Goal: Communication & Community: Answer question/provide support

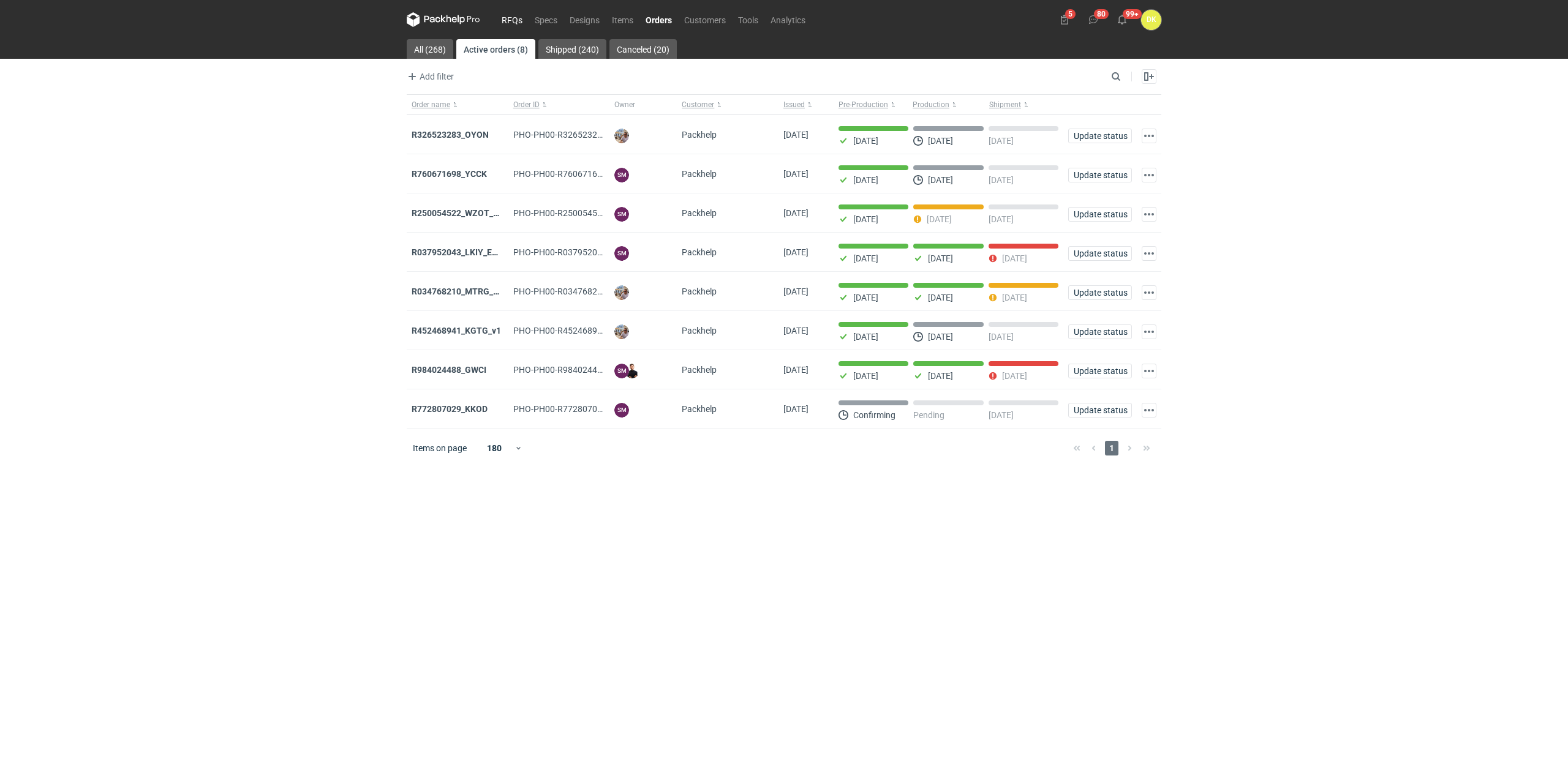
click at [517, 17] on link "RFQs" at bounding box center [512, 20] width 33 height 15
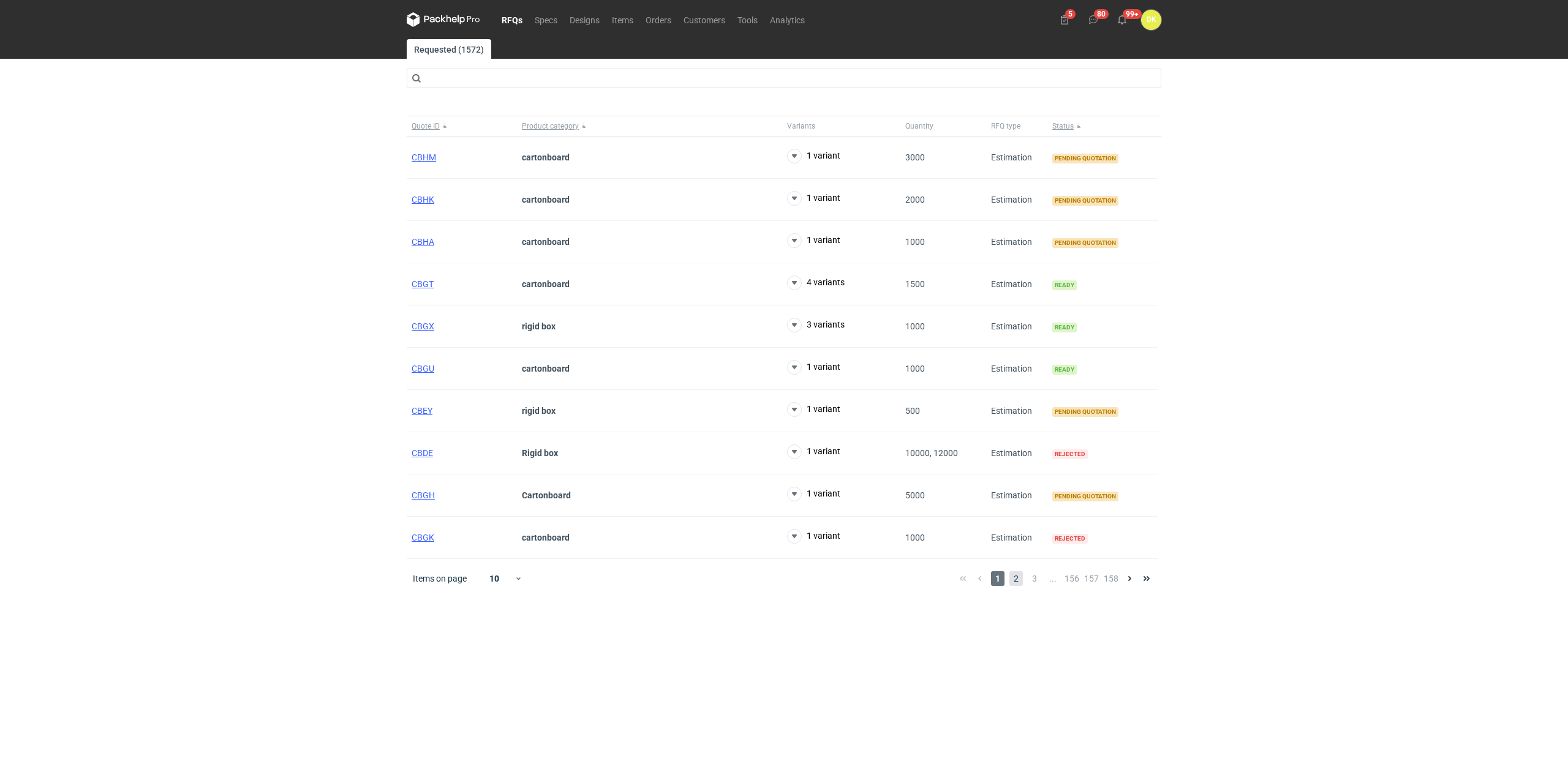
click at [1020, 578] on span "2" at bounding box center [1016, 578] width 14 height 15
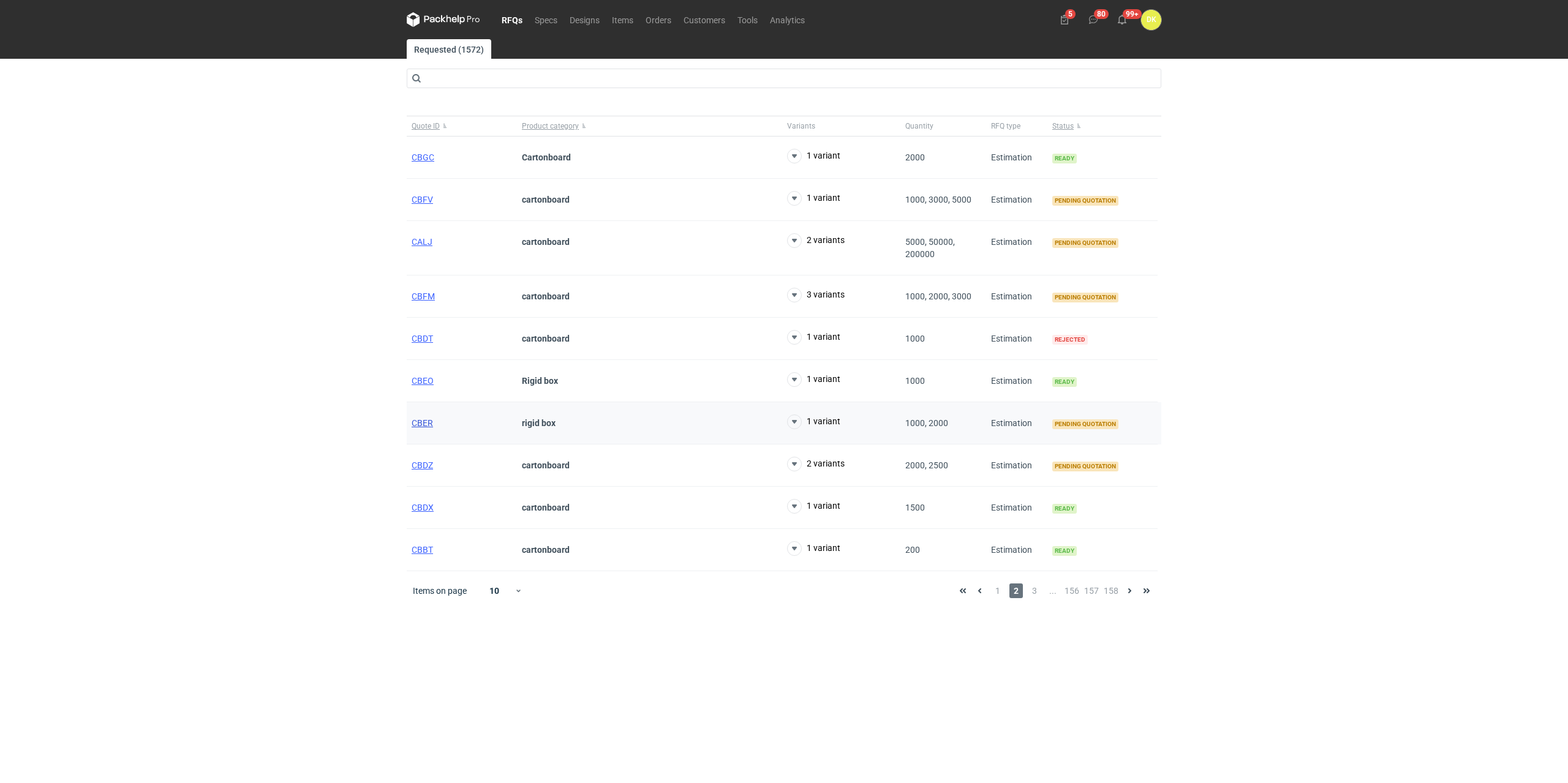
click at [414, 419] on span "CBER" at bounding box center [422, 423] width 22 height 10
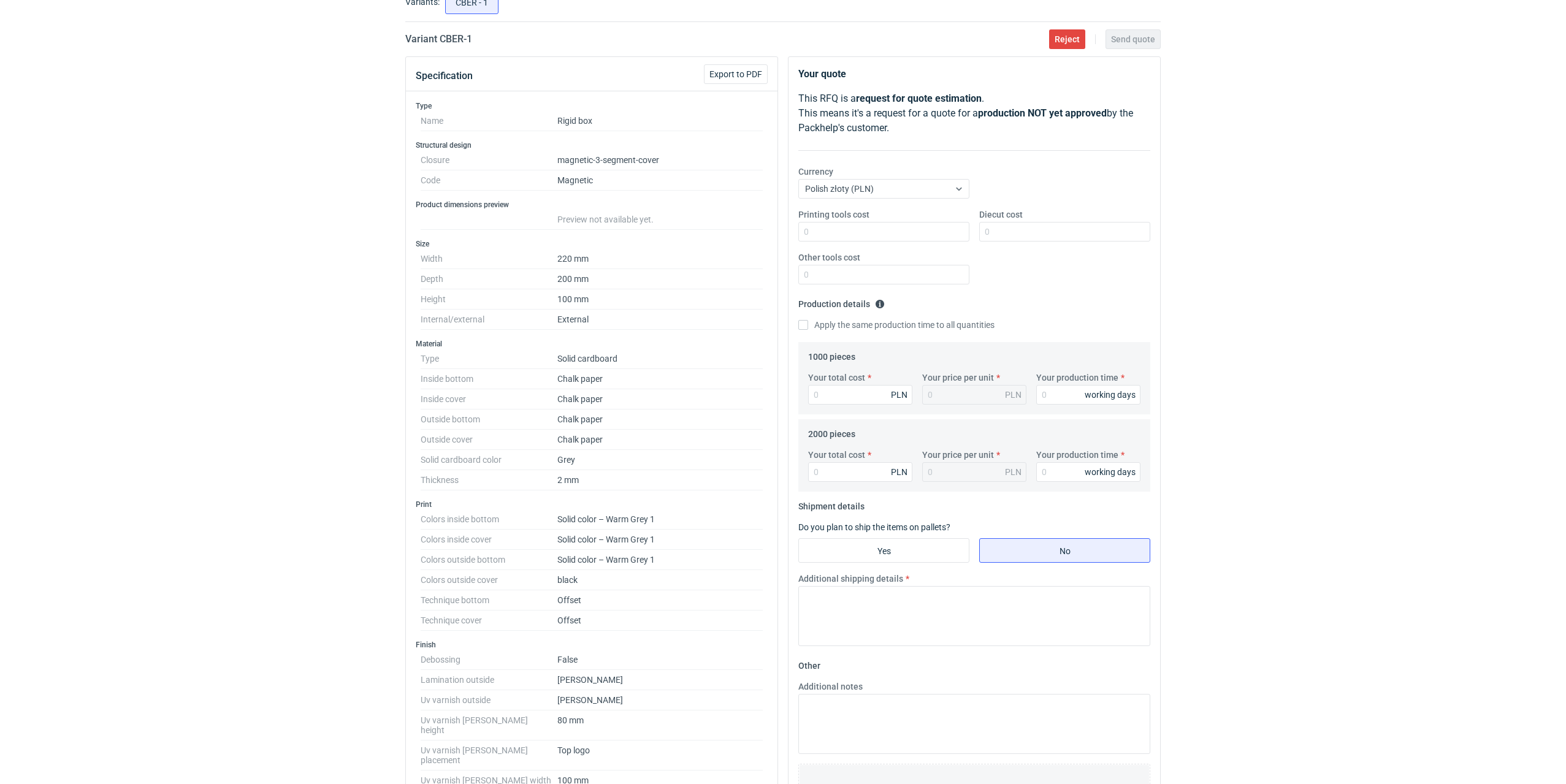
scroll to position [61, 0]
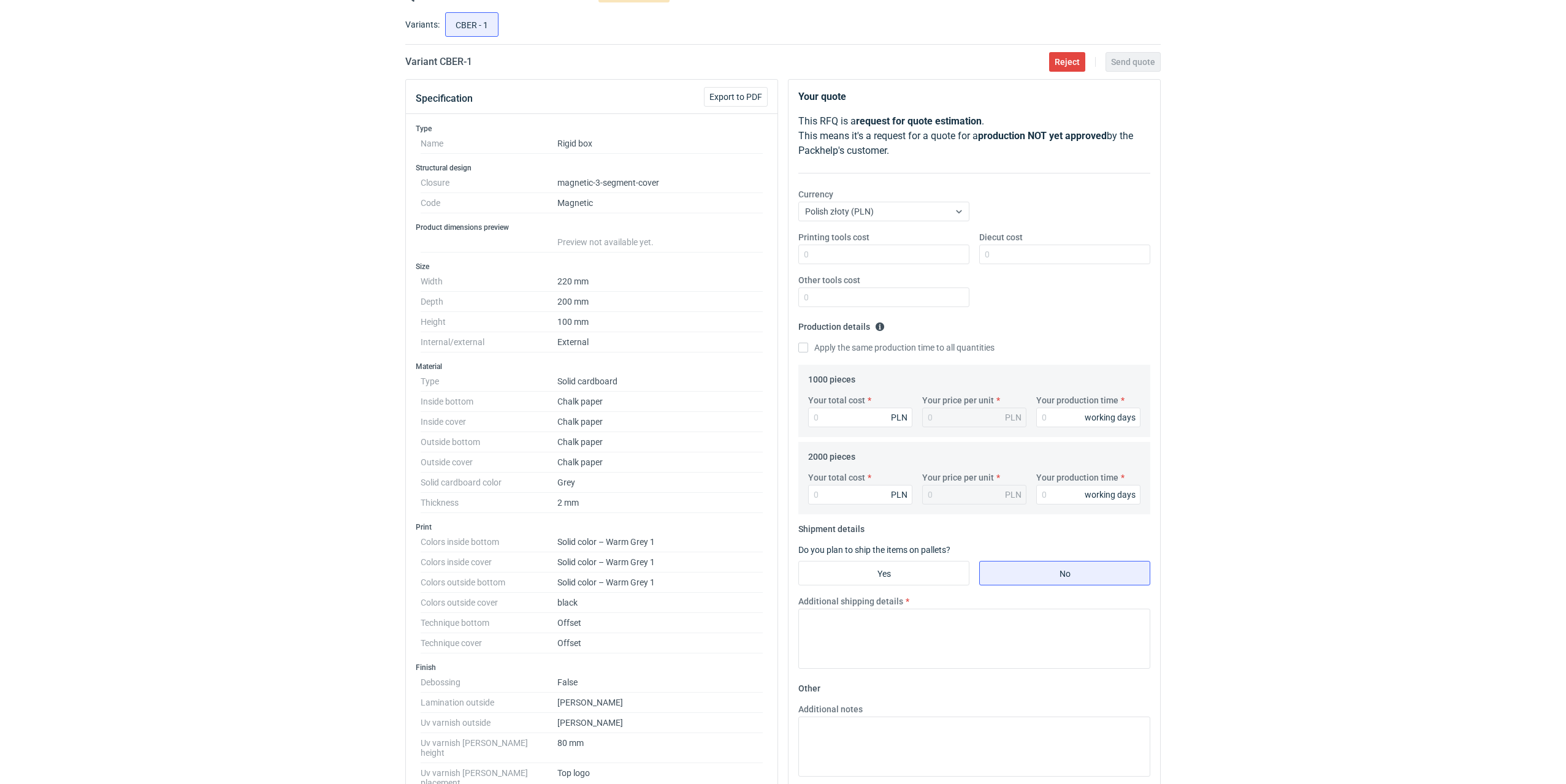
click at [90, 441] on div "RFQs Specs Designs Items Orders Customers Tools Analytics 5 80 99+ DK Dominika …" at bounding box center [783, 331] width 1566 height 784
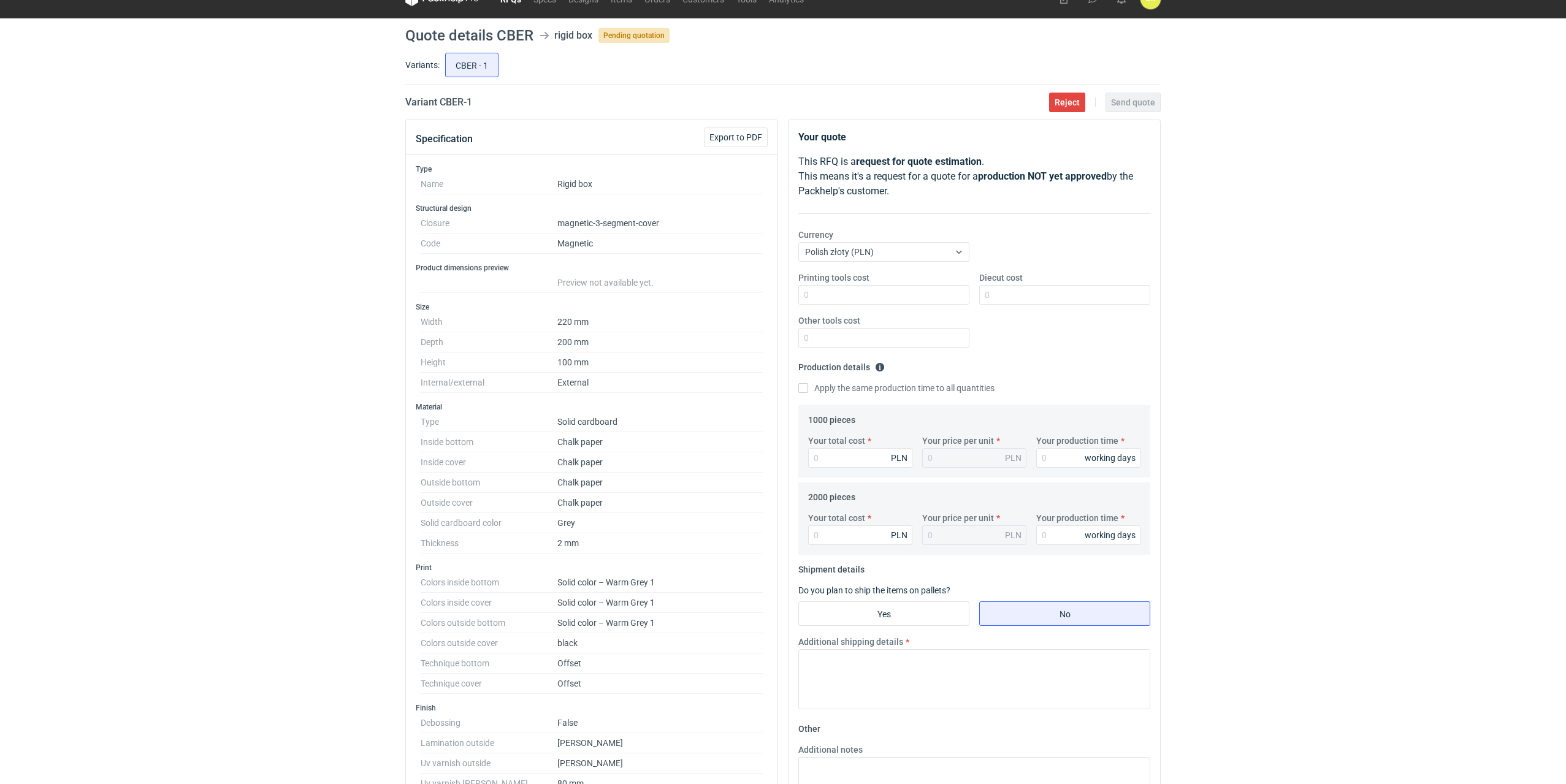
scroll to position [0, 0]
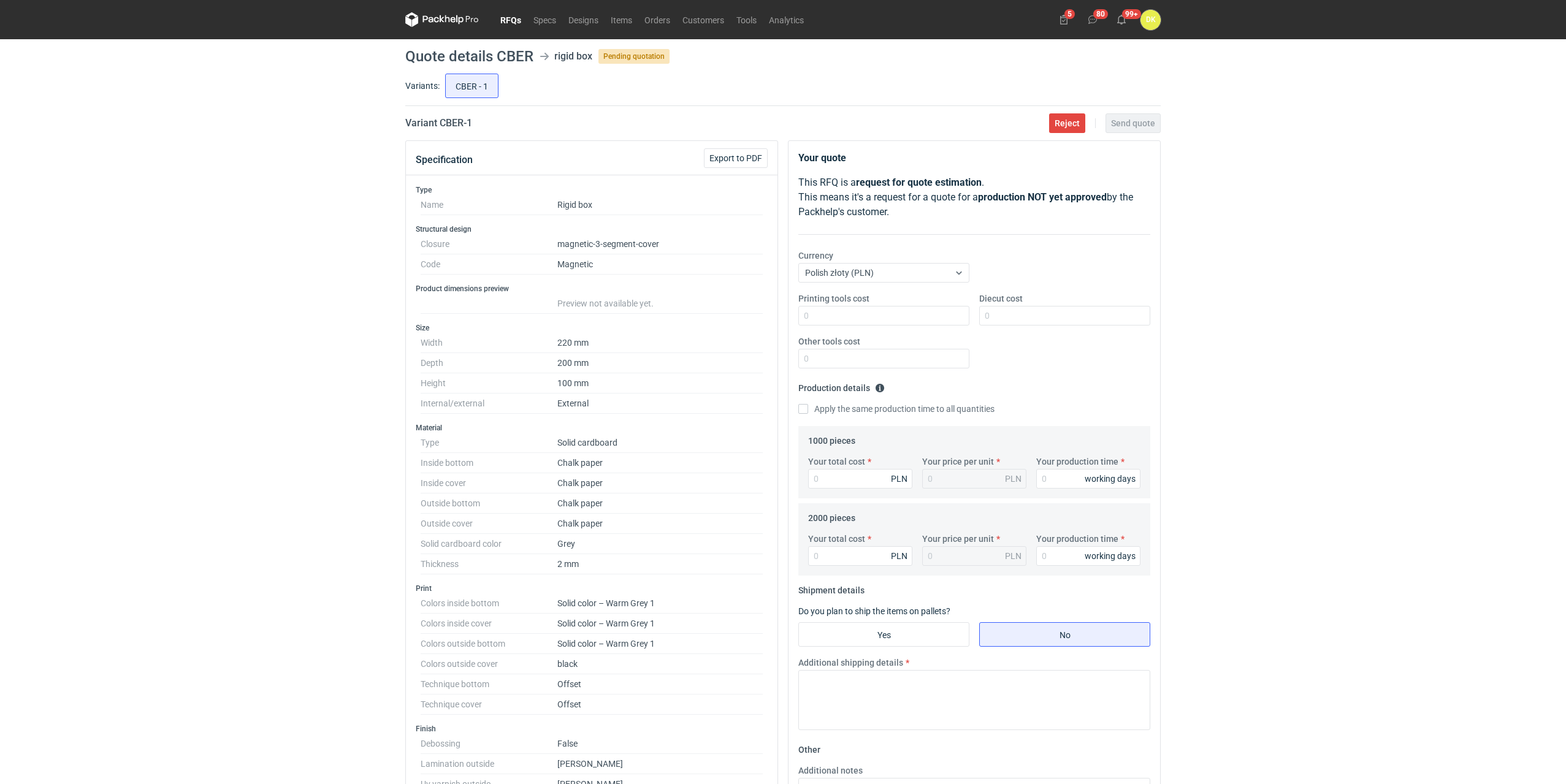
click at [516, 54] on h1 "Quote details CBER" at bounding box center [470, 56] width 128 height 15
copy h1 "CBER"
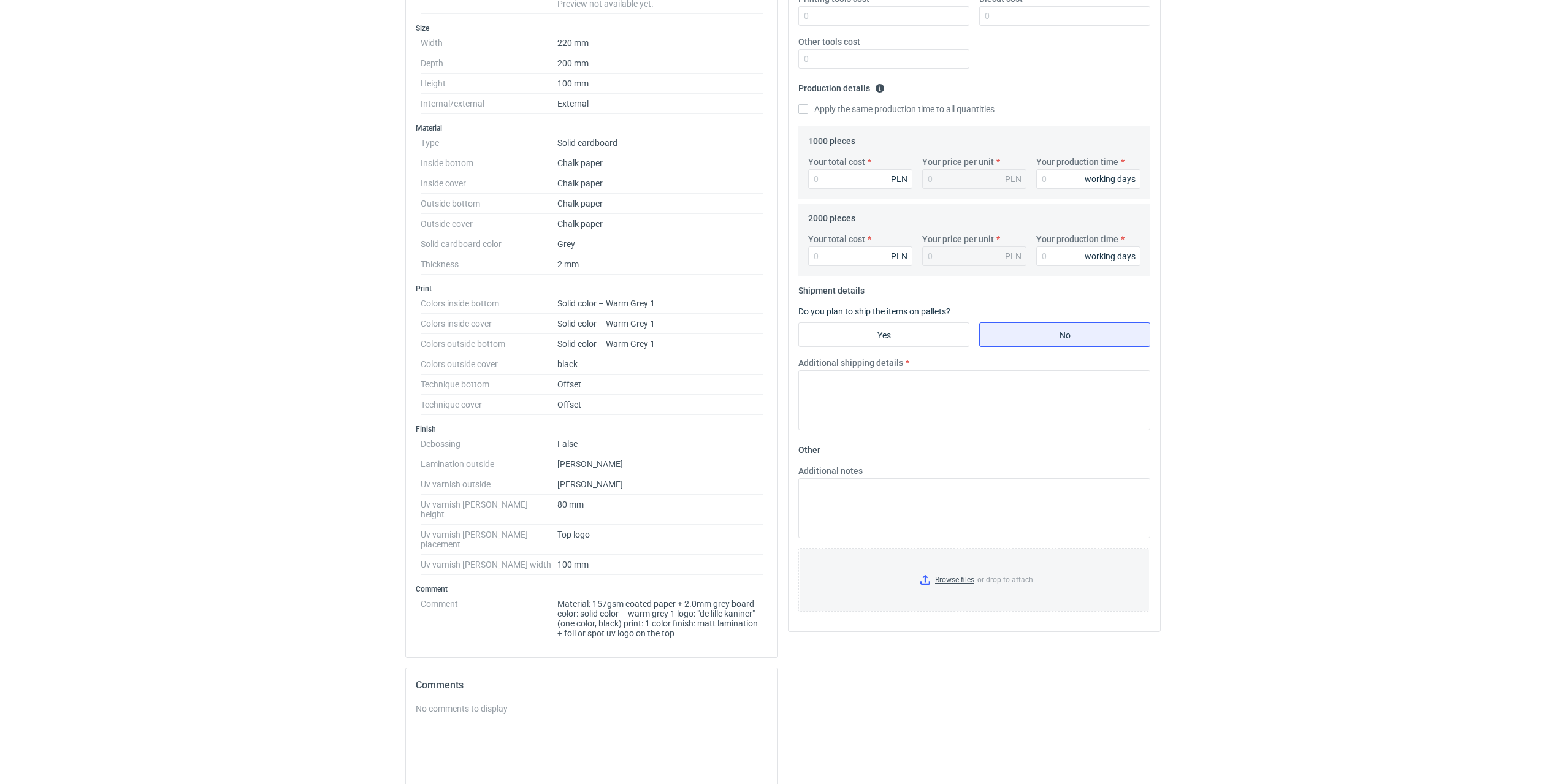
scroll to position [151, 0]
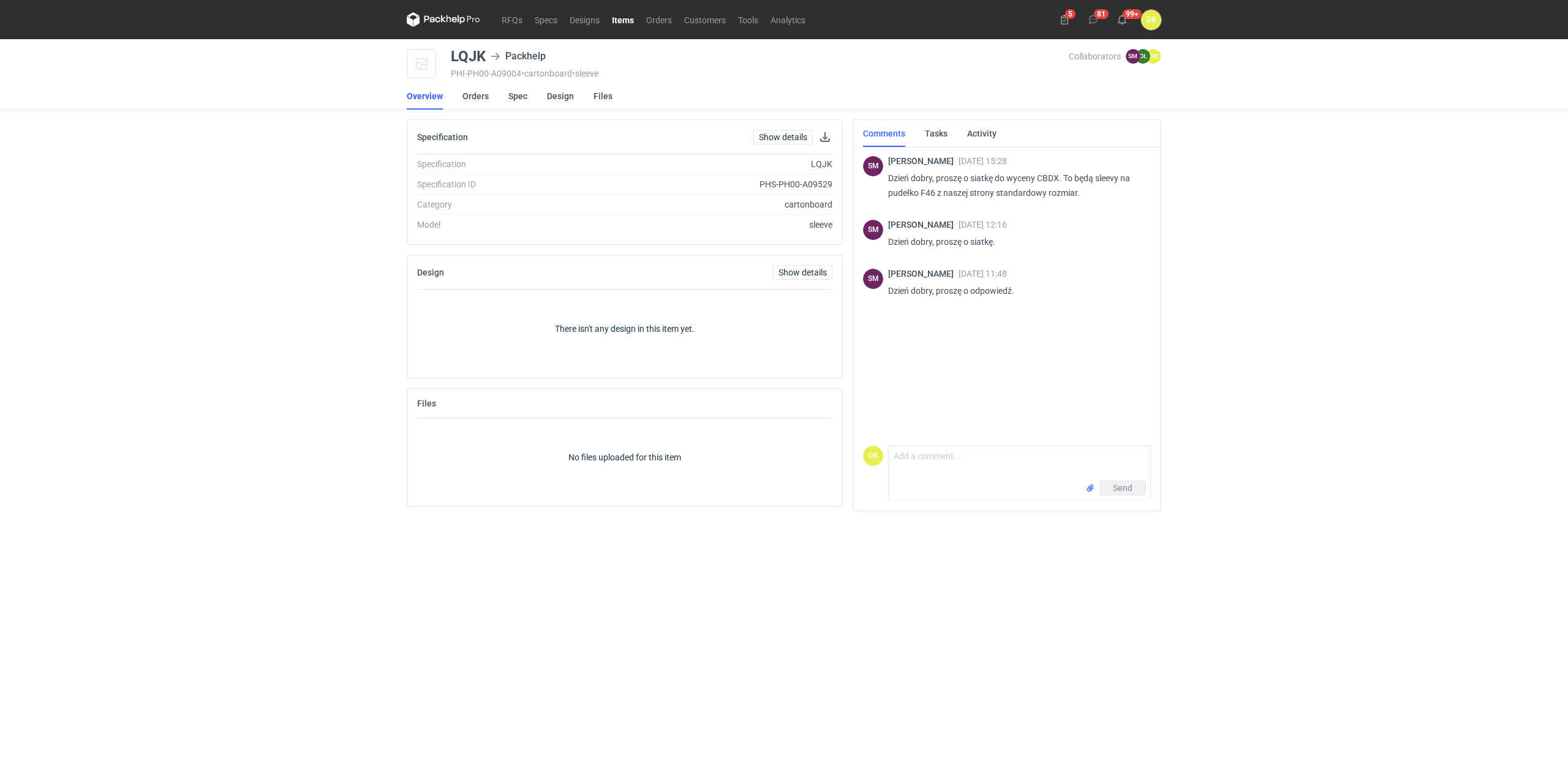
click at [463, 58] on div "LQJK" at bounding box center [468, 56] width 35 height 15
copy div "LQJK"
click at [1140, 52] on figcaption "OŁ" at bounding box center [1143, 56] width 15 height 15
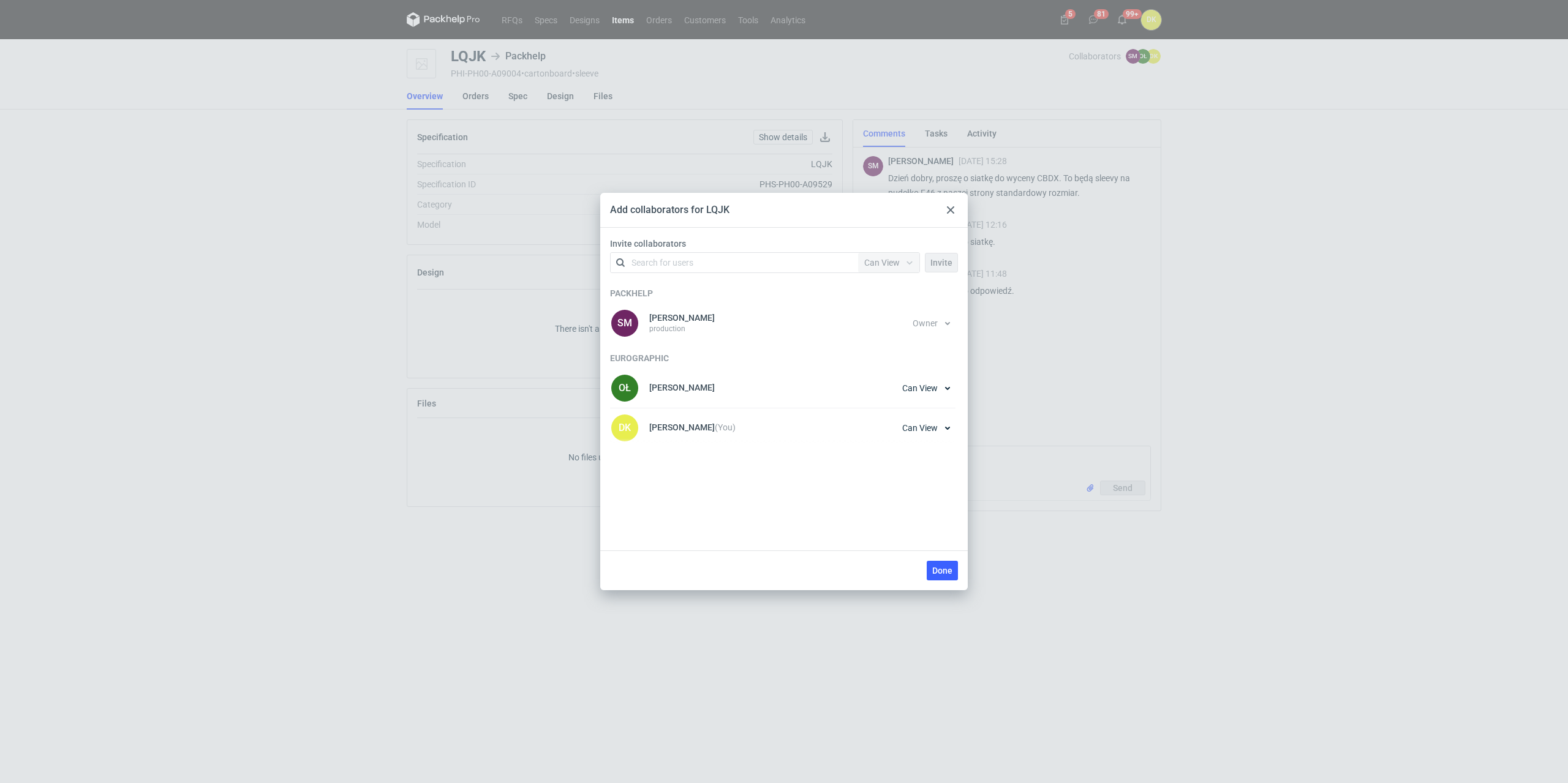
click at [714, 264] on div "Search for users" at bounding box center [732, 262] width 213 height 17
click at [687, 263] on div "Search for users" at bounding box center [663, 262] width 62 height 12
type input "jak"
click at [667, 289] on div "Jakub Ziomka • Eurographic" at bounding box center [698, 293] width 117 height 12
click at [953, 574] on button "Done" at bounding box center [942, 570] width 31 height 20
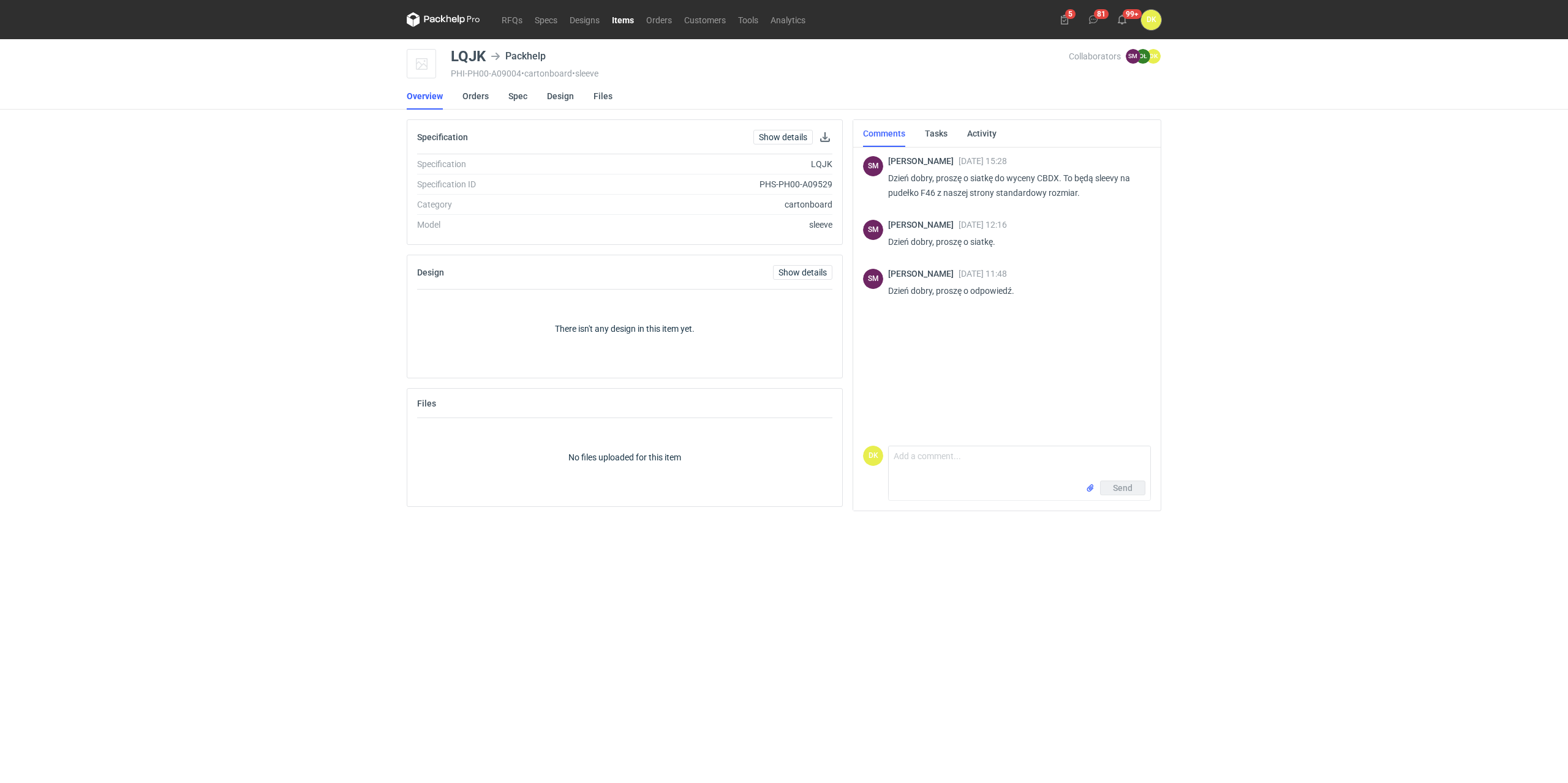
click at [458, 61] on div "LQJK" at bounding box center [468, 56] width 35 height 15
copy div "LQJK"
click at [468, 51] on div "LQJK" at bounding box center [468, 56] width 35 height 15
click at [469, 54] on div "LQJK" at bounding box center [468, 56] width 35 height 15
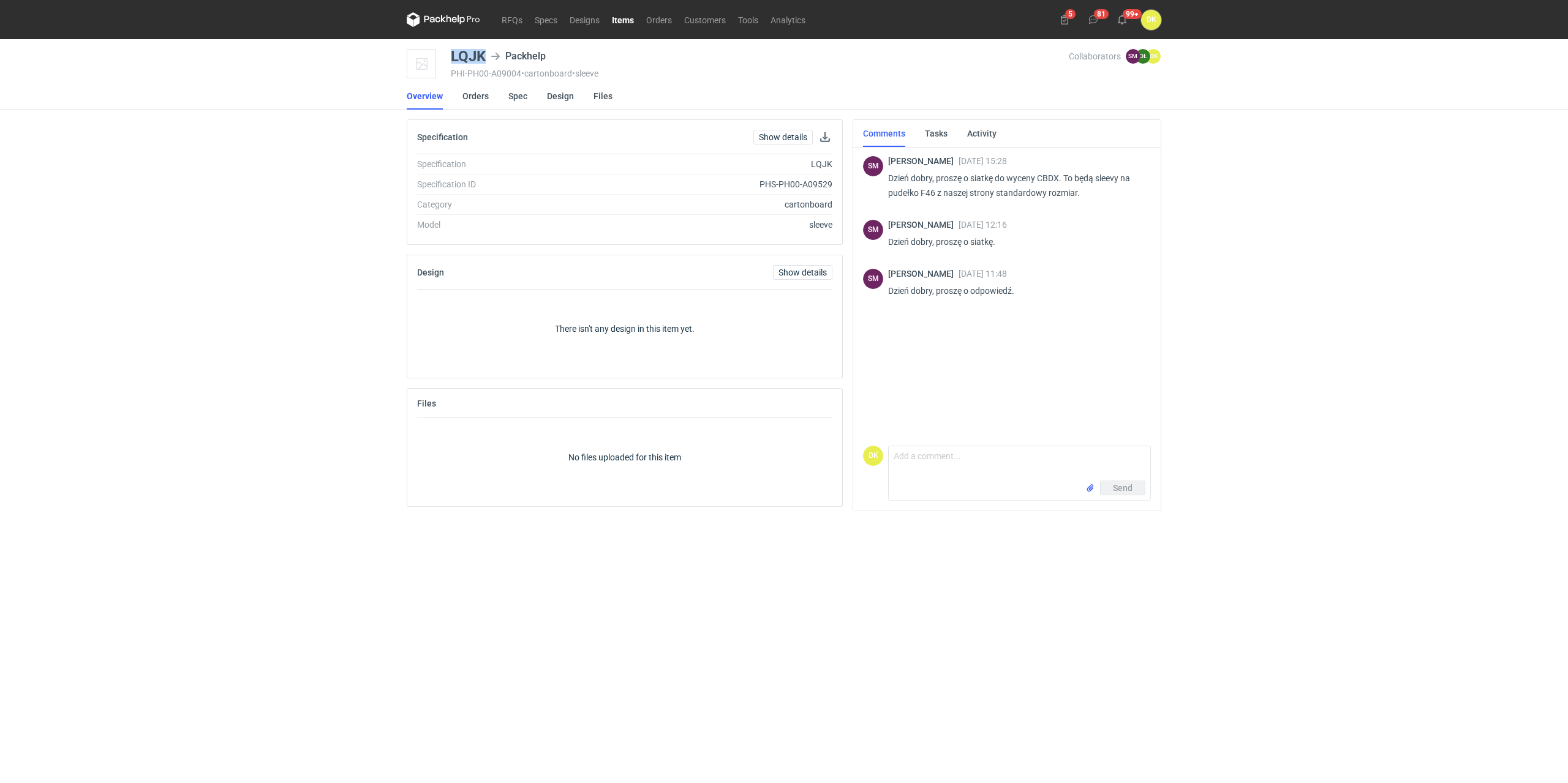
click at [469, 54] on div "LQJK" at bounding box center [468, 56] width 35 height 15
copy div "LQJK"
click at [513, 100] on link "Spec" at bounding box center [518, 96] width 19 height 27
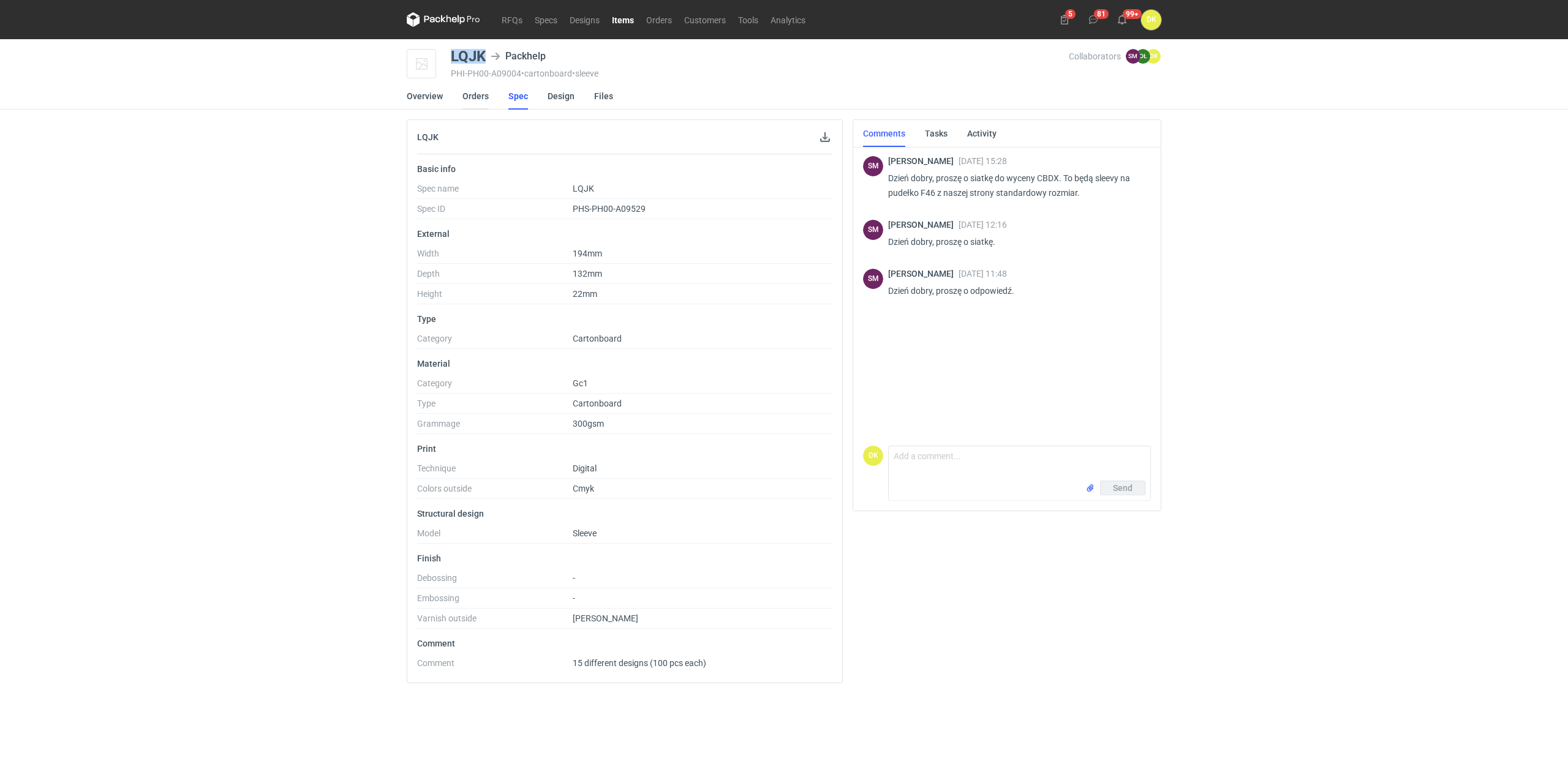
click at [475, 98] on link "Orders" at bounding box center [475, 96] width 27 height 27
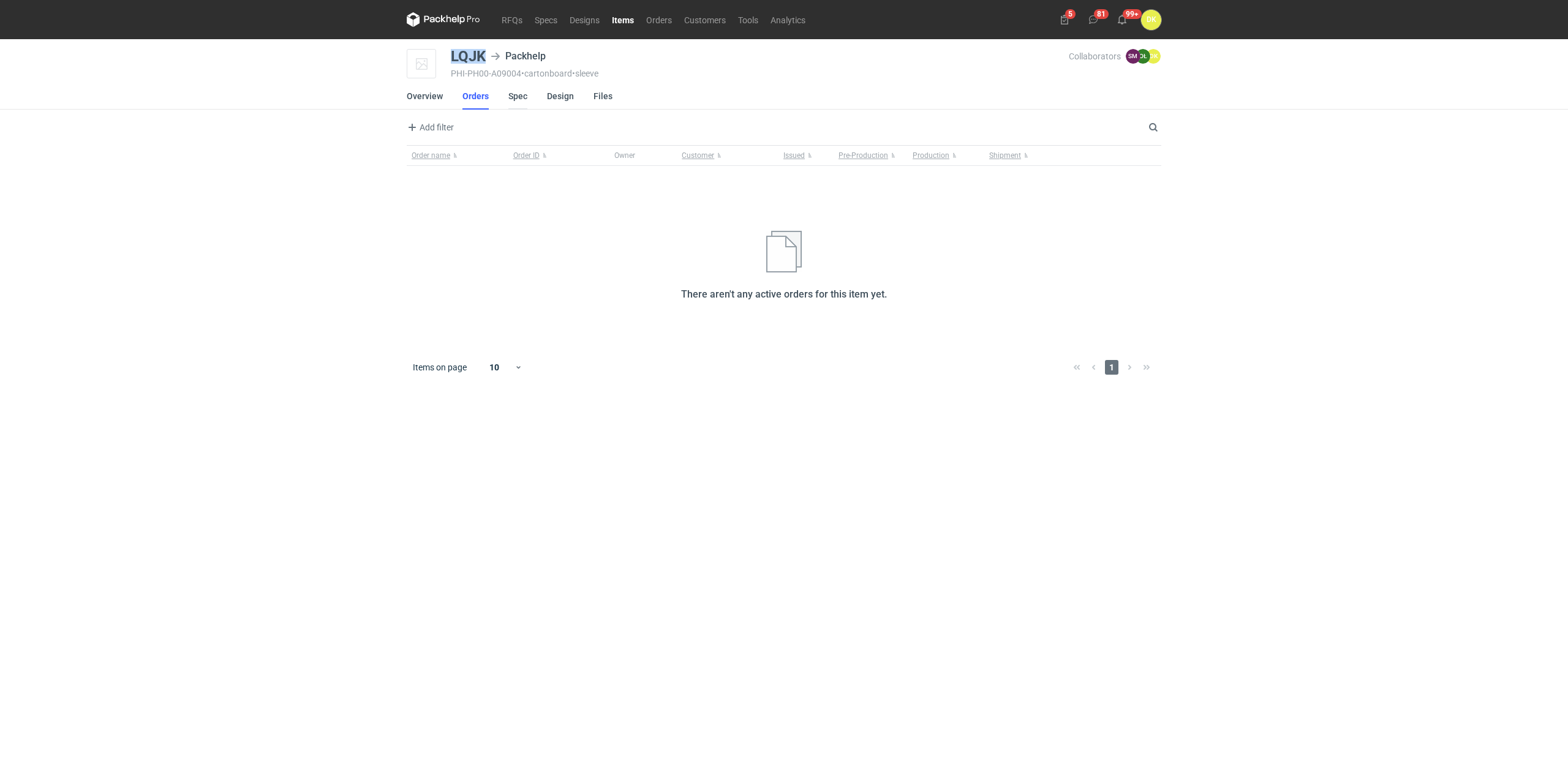
click at [514, 97] on link "Spec" at bounding box center [518, 96] width 19 height 27
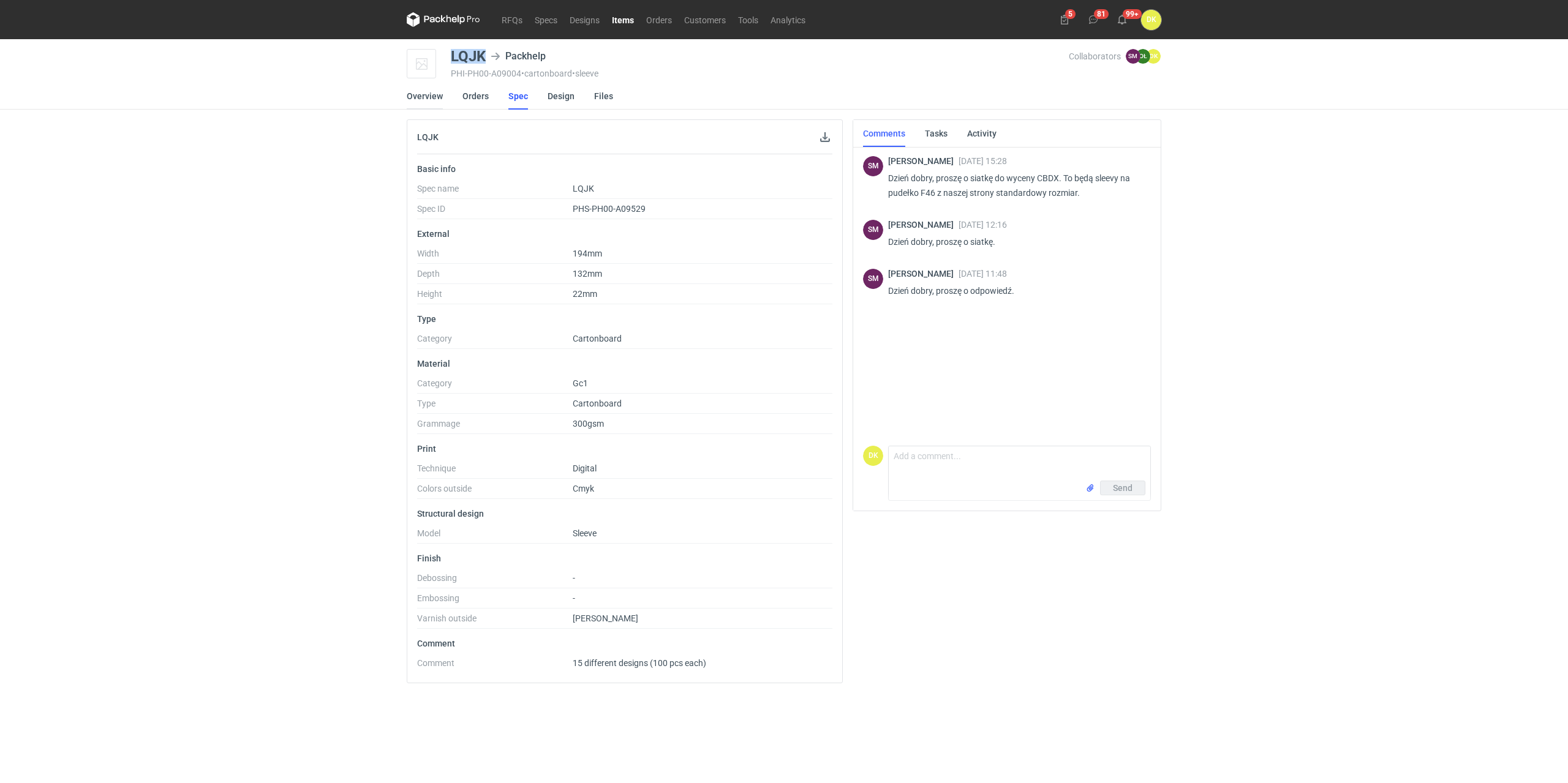
click at [416, 93] on link "Overview" at bounding box center [425, 96] width 36 height 27
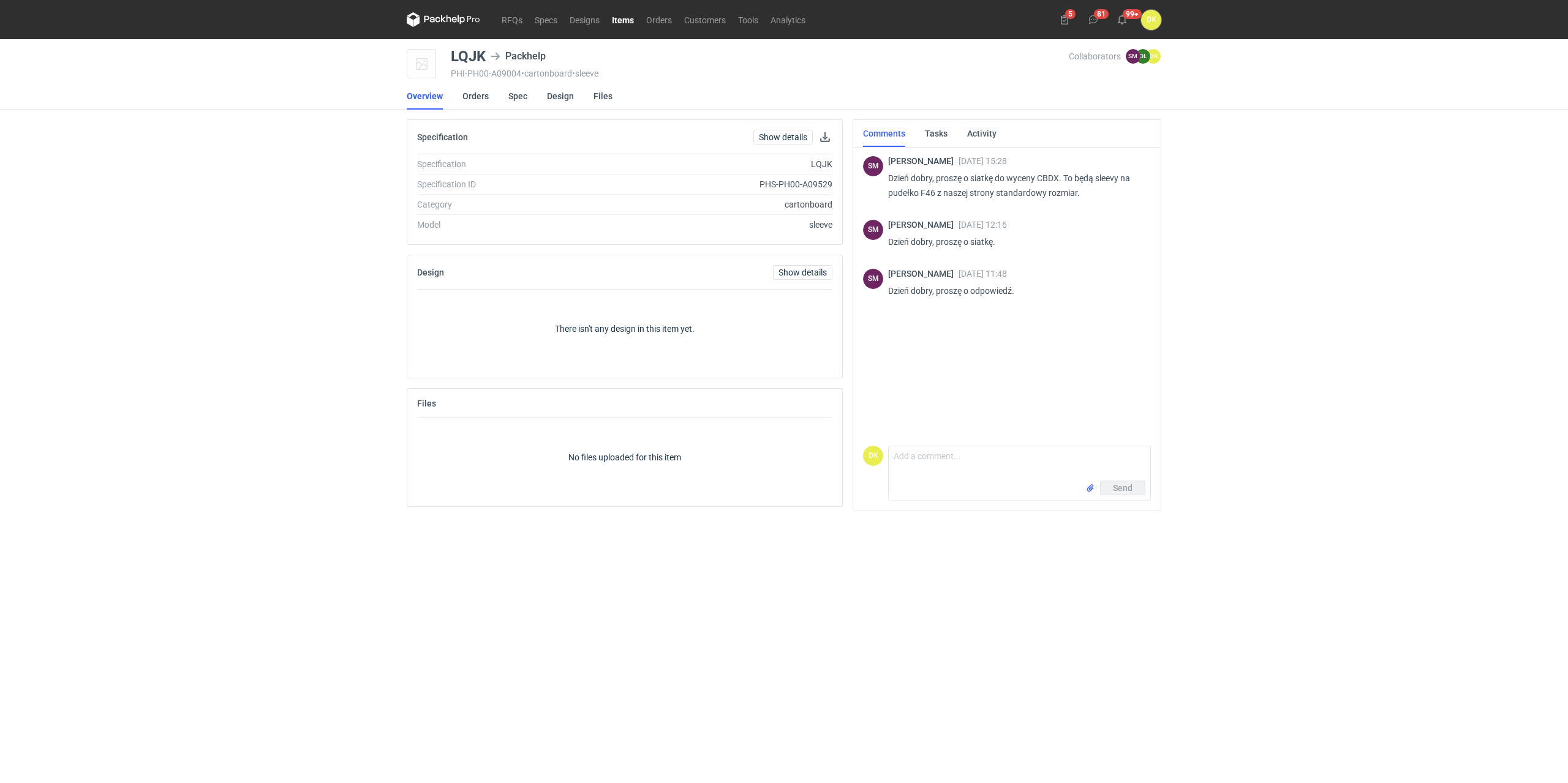
click at [1048, 178] on p "Dzień dobry, proszę o siatkę do wyceny CBDX. To będą sleevy na pudełko F46 z na…" at bounding box center [1015, 185] width 253 height 30
copy p "CBDX"
click at [508, 97] on link "Spec" at bounding box center [518, 96] width 19 height 27
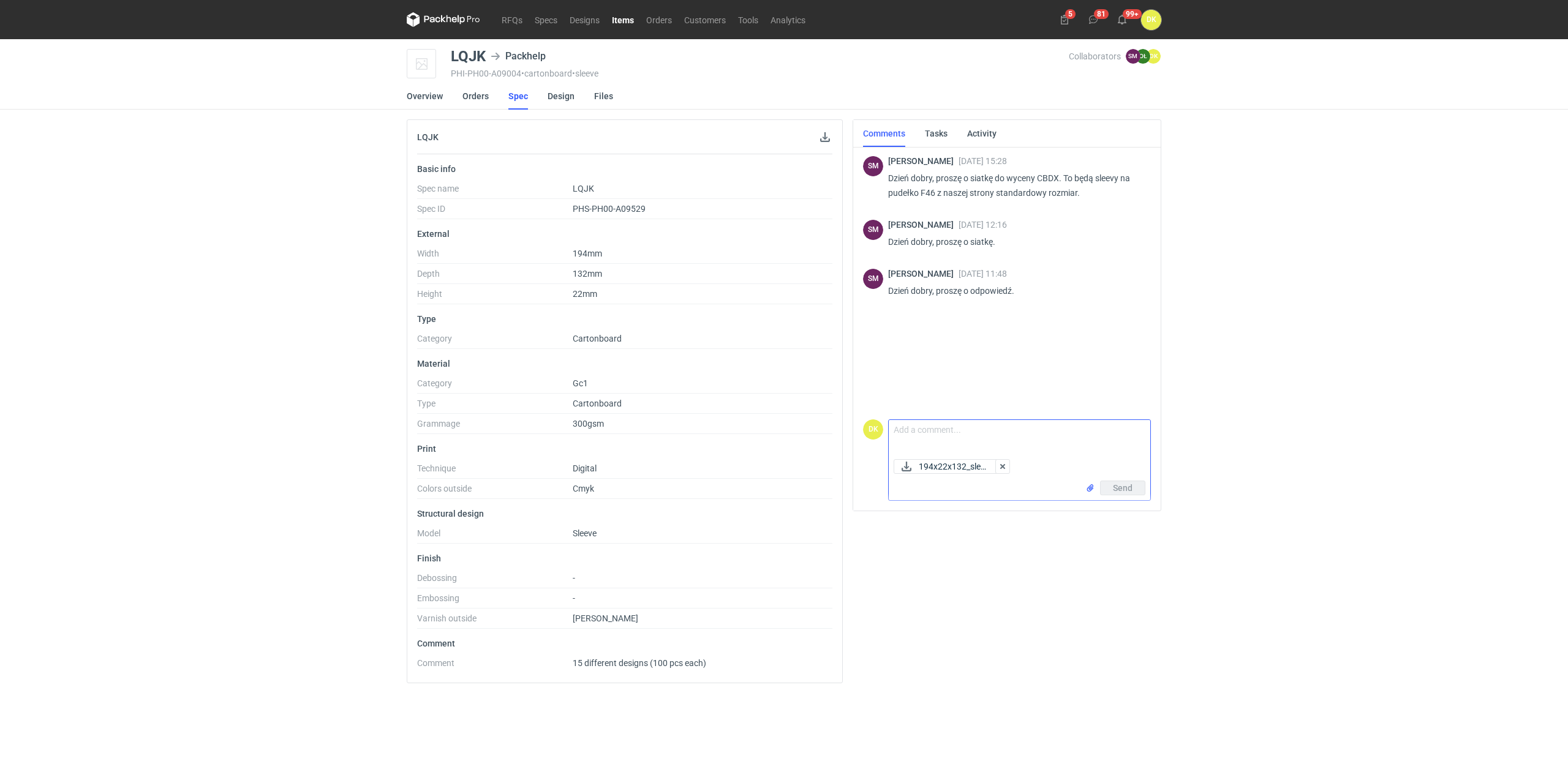
click at [978, 423] on div "DK Comment message 194x22x132_slee... Send" at bounding box center [1007, 458] width 288 height 87
click at [976, 430] on textarea "Comment message" at bounding box center [1019, 437] width 261 height 34
click at [903, 423] on textarea "Dzien dobry, Siatka w załaczniku." at bounding box center [1019, 437] width 261 height 34
click at [915, 432] on textarea "Dzien dobry, Siatka w załaczniku." at bounding box center [1019, 437] width 261 height 34
click at [944, 440] on textarea "Dzień dobry, Siatka w załaczniku." at bounding box center [1019, 437] width 261 height 34
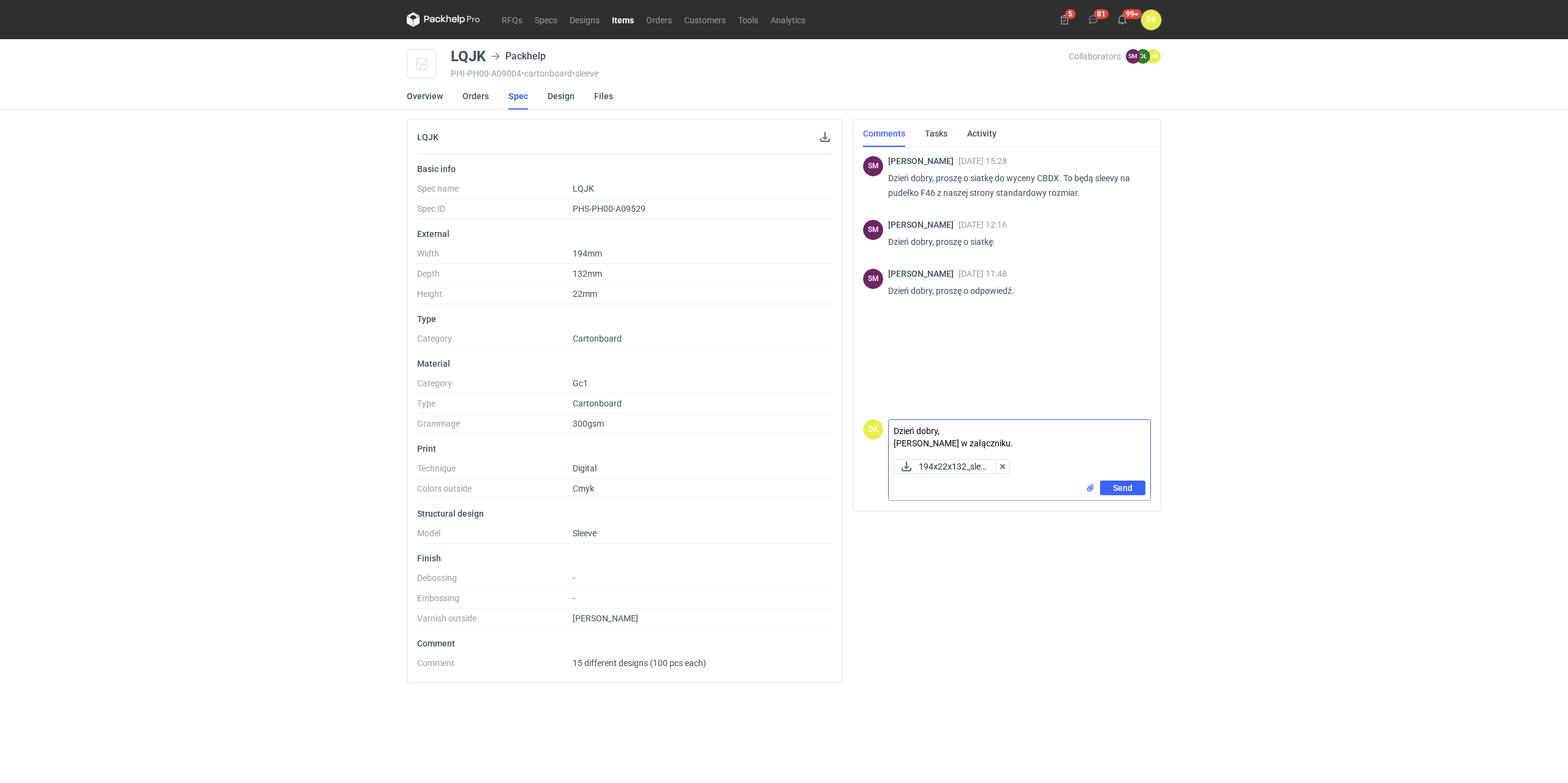
click at [991, 439] on textarea "Dzień dobry, Siatka w załączniku." at bounding box center [1019, 437] width 261 height 34
type textarea "Dzień dobry, Siatka w załączniku."
click at [1121, 487] on span "Send" at bounding box center [1123, 488] width 20 height 9
